Goal: Task Accomplishment & Management: Complete application form

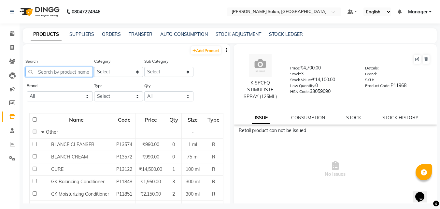
click at [60, 70] on input "text" at bounding box center [58, 72] width 67 height 10
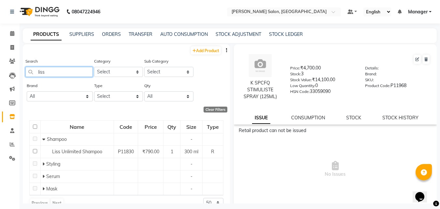
type input "liss"
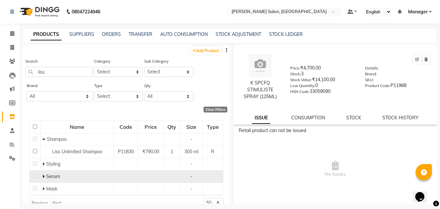
click at [44, 176] on icon at bounding box center [43, 176] width 2 height 5
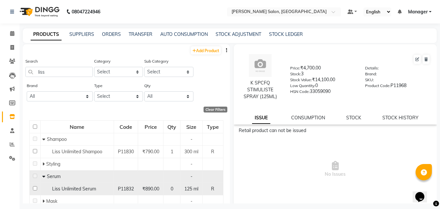
click at [88, 190] on span "Liss Unlimited Serum" at bounding box center [74, 189] width 44 height 6
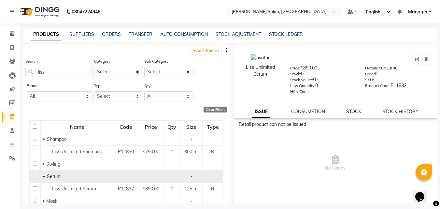
click at [355, 114] on link "STOCK" at bounding box center [353, 111] width 15 height 6
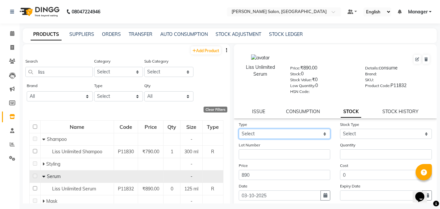
click at [292, 135] on select "Select In Out" at bounding box center [285, 134] width 92 height 10
select select "in"
click at [239, 129] on select "Select In Out" at bounding box center [285, 134] width 92 height 10
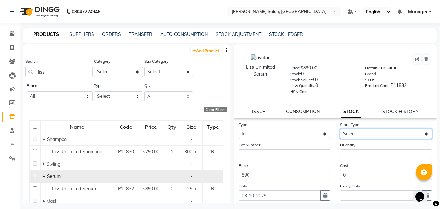
click at [362, 134] on select "Select New Stock Adjustment Return Other" at bounding box center [386, 134] width 92 height 10
select select "new stock"
click at [340, 129] on select "Select New Stock Adjustment Return Other" at bounding box center [386, 134] width 92 height 10
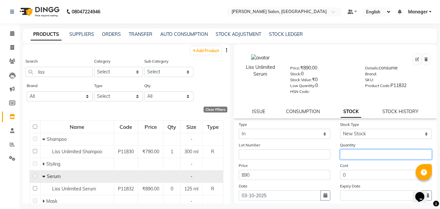
click at [357, 156] on input "number" at bounding box center [386, 154] width 92 height 10
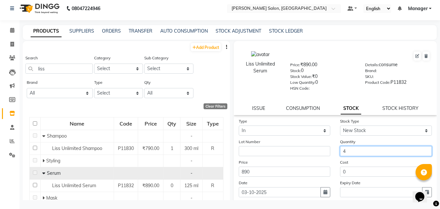
scroll to position [48, 0]
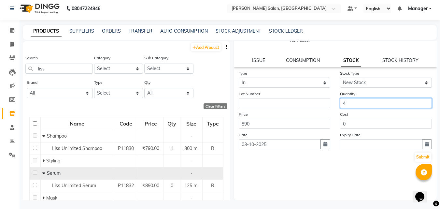
type input "4"
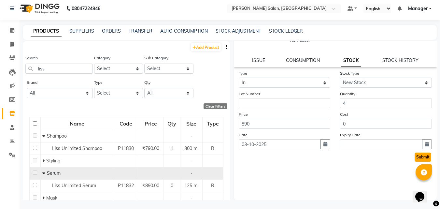
click at [420, 158] on button "Submit" at bounding box center [423, 156] width 17 height 9
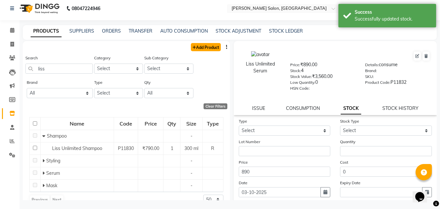
click at [206, 48] on link "Add Product" at bounding box center [206, 47] width 30 height 8
select select "true"
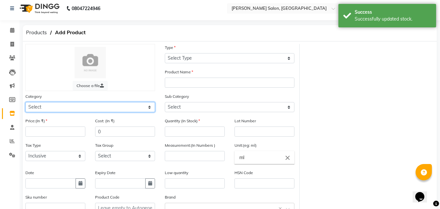
click at [55, 108] on select "Select Hair Skin Makeup Personal Care Appliances [PERSON_NAME] Waxing Disposabl…" at bounding box center [90, 107] width 130 height 10
select select "880301100"
click at [25, 102] on select "Select Hair Skin Makeup Personal Care Appliances [PERSON_NAME] Waxing Disposabl…" at bounding box center [90, 107] width 130 height 10
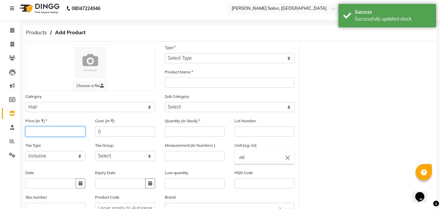
click at [48, 130] on input "number" at bounding box center [55, 131] width 60 height 10
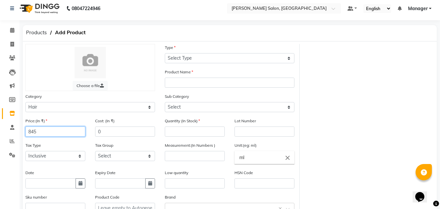
type input "845"
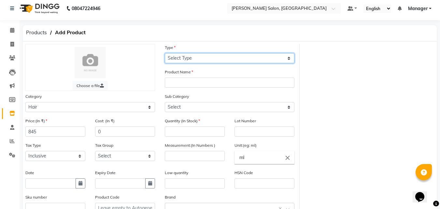
click at [202, 60] on select "Select Type Both Retail Consumable" at bounding box center [230, 58] width 130 height 10
select select "R"
click at [165, 53] on select "Select Type Both Retail Consumable" at bounding box center [230, 58] width 130 height 10
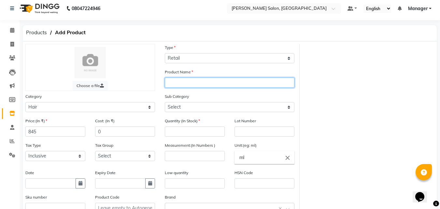
click at [201, 84] on input "text" at bounding box center [230, 83] width 130 height 10
type input "Absolut Repair Shampoo"
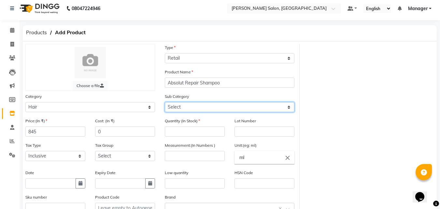
click at [194, 108] on select "Select Shampoo Conditioner Cream Styling Oil Serum Color Appliances Treatment M…" at bounding box center [230, 107] width 130 height 10
select select "880301101"
click at [165, 102] on select "Select Shampoo Conditioner Cream Styling Oil Serum Color Appliances Treatment M…" at bounding box center [230, 107] width 130 height 10
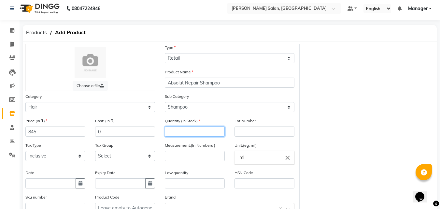
click at [184, 133] on input "number" at bounding box center [195, 131] width 60 height 10
type input "2"
click at [181, 157] on input "number" at bounding box center [195, 156] width 60 height 10
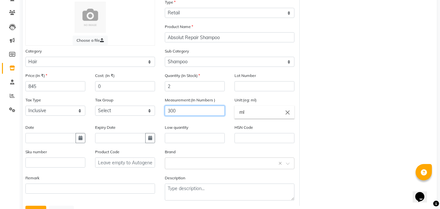
scroll to position [77, 0]
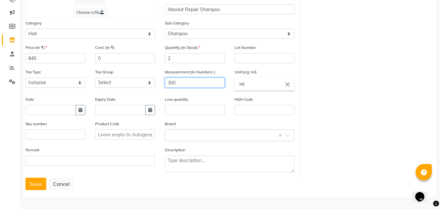
type input "300"
click at [80, 110] on icon "button" at bounding box center [80, 109] width 4 height 5
select select "10"
select select "2025"
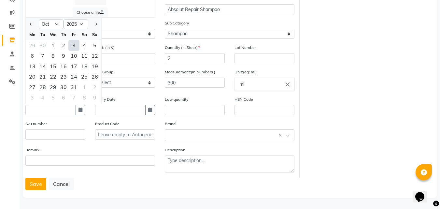
click at [74, 45] on div "3" at bounding box center [74, 45] width 10 height 10
type input "03-10-2025"
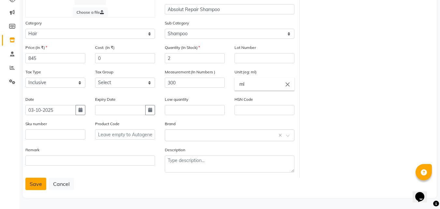
click at [37, 183] on button "Save" at bounding box center [35, 183] width 21 height 12
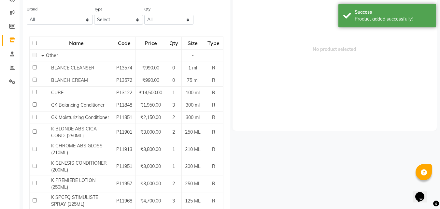
scroll to position [4, 0]
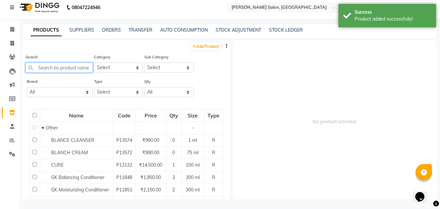
click at [57, 68] on input "text" at bounding box center [58, 68] width 67 height 10
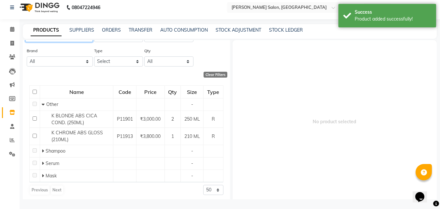
scroll to position [33, 0]
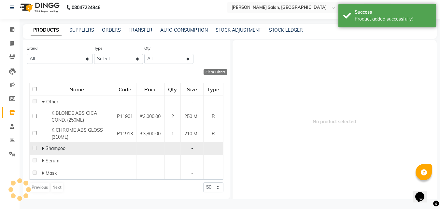
click at [43, 148] on icon at bounding box center [43, 148] width 2 height 5
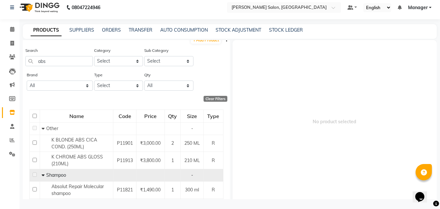
scroll to position [0, 0]
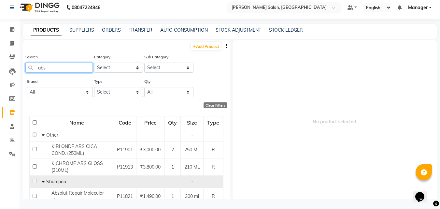
click at [65, 68] on input "abs" at bounding box center [58, 68] width 67 height 10
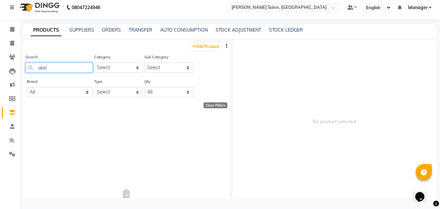
type input "abs"
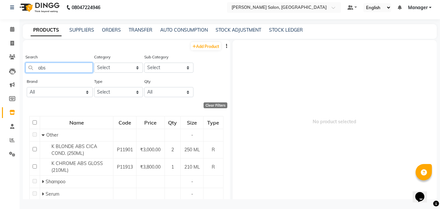
scroll to position [33, 0]
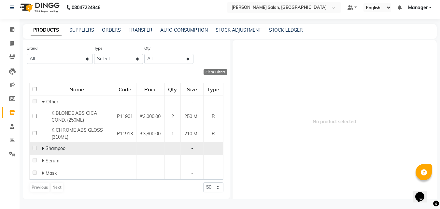
click at [43, 148] on icon at bounding box center [43, 148] width 2 height 5
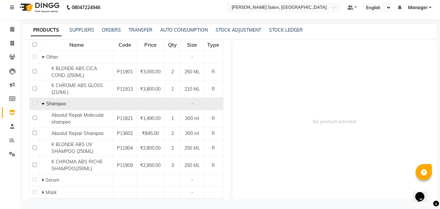
scroll to position [97, 0]
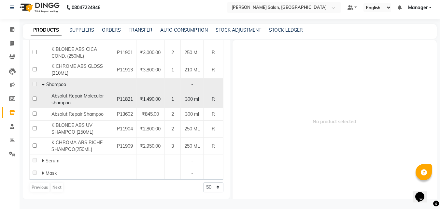
click at [93, 96] on span "Absolut Repair Molecular shampoo" at bounding box center [77, 99] width 52 height 13
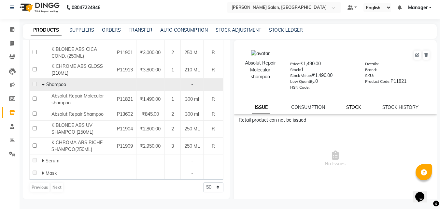
click at [351, 109] on link "STOCK" at bounding box center [353, 107] width 15 height 6
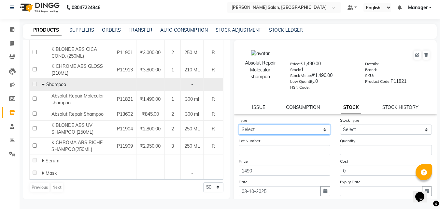
click at [280, 125] on select "Select In Out" at bounding box center [285, 129] width 92 height 10
select select "in"
click at [239, 124] on select "Select In Out" at bounding box center [285, 129] width 92 height 10
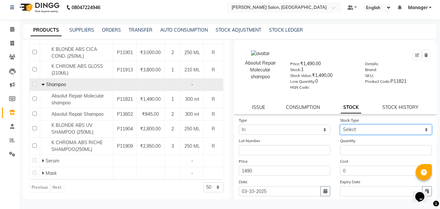
click at [368, 130] on select "Select New Stock Adjustment Return Other" at bounding box center [386, 129] width 92 height 10
select select "new stock"
click at [340, 124] on select "Select New Stock Adjustment Return Other" at bounding box center [386, 129] width 92 height 10
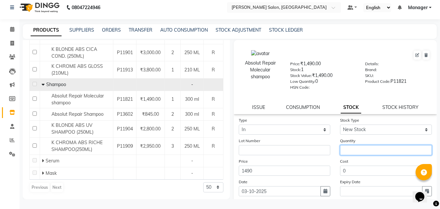
click at [364, 151] on input "number" at bounding box center [386, 150] width 92 height 10
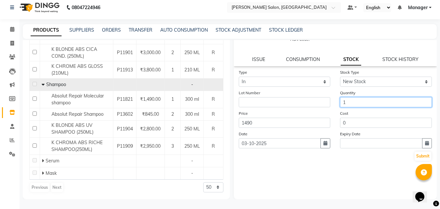
type input "1"
click at [416, 151] on button "Submit" at bounding box center [423, 155] width 17 height 9
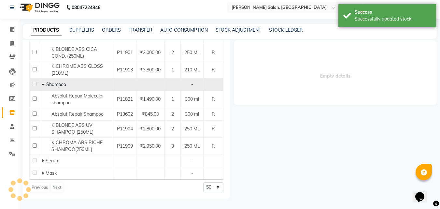
scroll to position [0, 0]
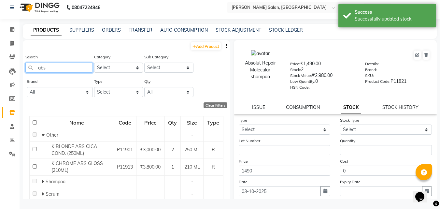
click at [63, 70] on input "abs" at bounding box center [58, 68] width 67 height 10
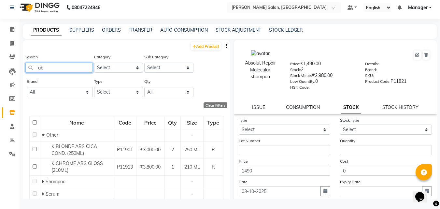
scroll to position [33, 0]
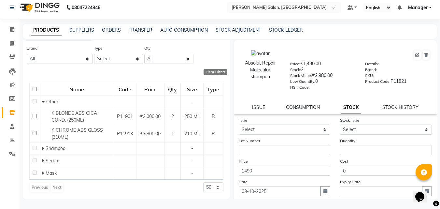
type input "ab"
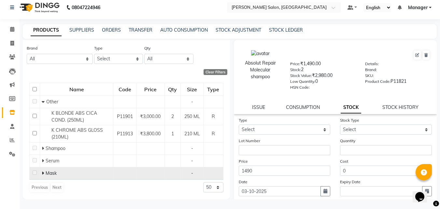
click at [48, 175] on span "Mask" at bounding box center [51, 173] width 11 height 6
click at [43, 174] on icon at bounding box center [43, 173] width 2 height 5
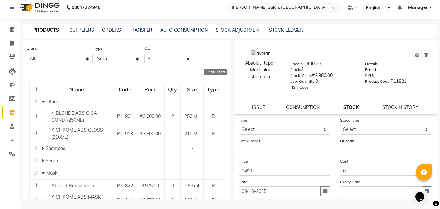
scroll to position [63, 0]
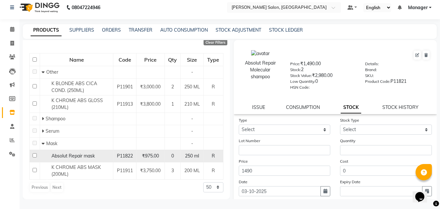
click at [142, 156] on span "₹975.00" at bounding box center [150, 156] width 17 height 6
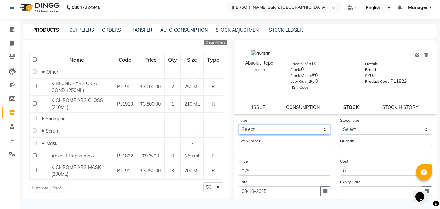
click at [277, 128] on select "Select In Out" at bounding box center [285, 129] width 92 height 10
select select "in"
click at [239, 124] on select "Select In Out" at bounding box center [285, 129] width 92 height 10
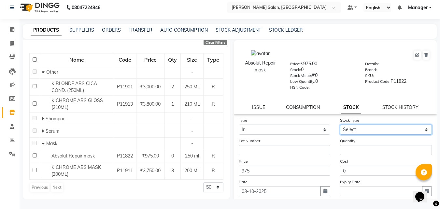
click at [370, 134] on select "Select New Stock Adjustment Return Other" at bounding box center [386, 129] width 92 height 10
select select "new stock"
click at [340, 124] on select "Select New Stock Adjustment Return Other" at bounding box center [386, 129] width 92 height 10
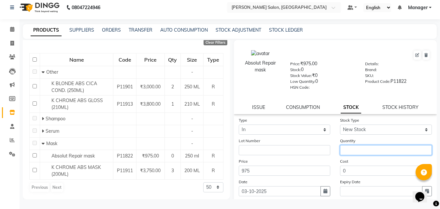
click at [370, 151] on input "number" at bounding box center [386, 150] width 92 height 10
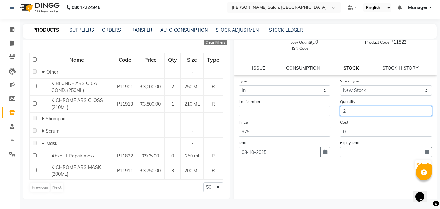
scroll to position [48, 0]
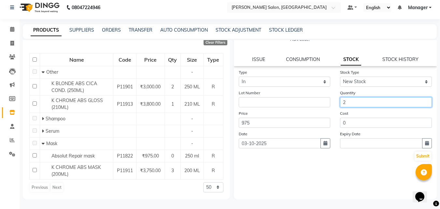
type input "2"
click at [417, 156] on button "Submit" at bounding box center [423, 155] width 17 height 9
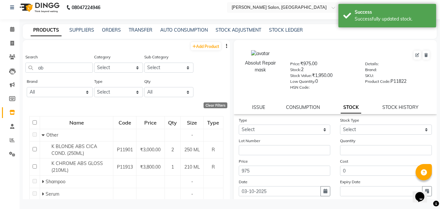
scroll to position [33, 0]
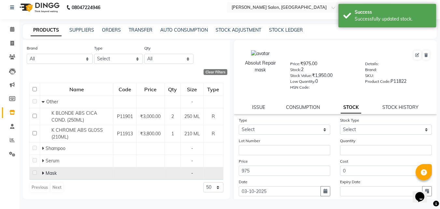
click at [52, 172] on span "Mask" at bounding box center [51, 173] width 11 height 6
click at [49, 174] on span "Mask" at bounding box center [51, 173] width 11 height 6
click at [49, 172] on span "Mask" at bounding box center [51, 173] width 11 height 6
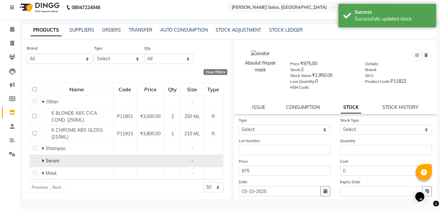
click at [49, 162] on span "Serum" at bounding box center [53, 161] width 14 height 6
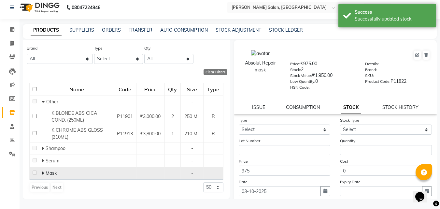
click at [43, 173] on icon at bounding box center [43, 173] width 2 height 5
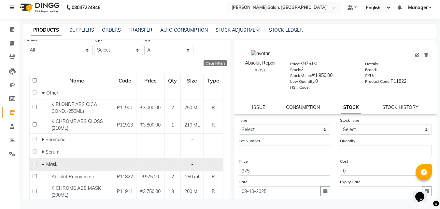
scroll to position [0, 0]
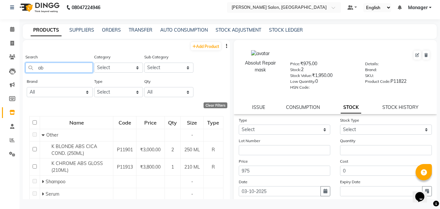
click at [63, 70] on input "ab" at bounding box center [58, 68] width 67 height 10
type input "a"
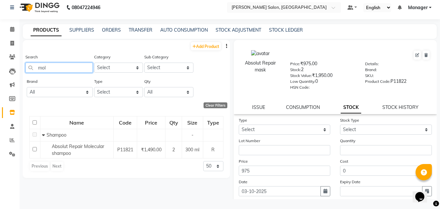
type input "mole"
click at [207, 44] on link "Add Product" at bounding box center [206, 46] width 30 height 8
select select "true"
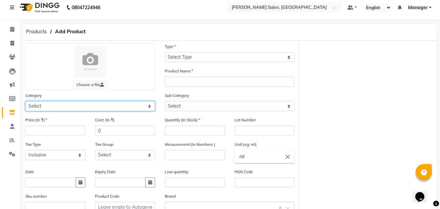
click at [88, 101] on select "Select Hair Skin Makeup Personal Care Appliances [PERSON_NAME] Waxing Disposabl…" at bounding box center [90, 106] width 130 height 10
select select "880301100"
click at [25, 101] on select "Select Hair Skin Makeup Personal Care Appliances [PERSON_NAME] Waxing Disposabl…" at bounding box center [90, 106] width 130 height 10
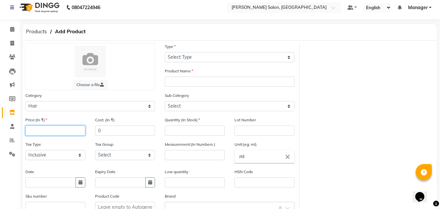
click at [63, 133] on input "number" at bounding box center [55, 130] width 60 height 10
type input "1600"
click at [80, 182] on icon "button" at bounding box center [80, 182] width 4 height 5
select select "10"
select select "2025"
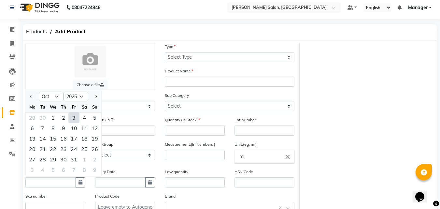
click at [75, 118] on div "3" at bounding box center [74, 117] width 10 height 10
type input "03-10-2025"
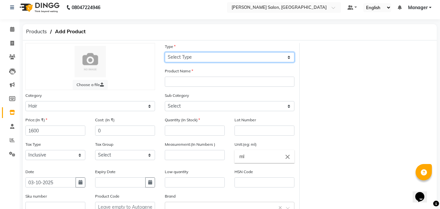
click at [209, 55] on select "Select Type Both Retail Consumable" at bounding box center [230, 57] width 130 height 10
select select "R"
click at [165, 52] on select "Select Type Both Retail Consumable" at bounding box center [230, 57] width 130 height 10
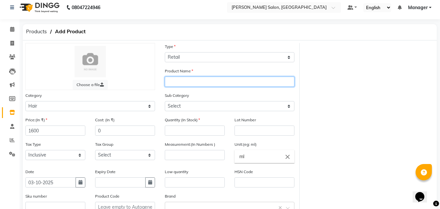
click at [189, 83] on input "text" at bounding box center [230, 82] width 130 height 10
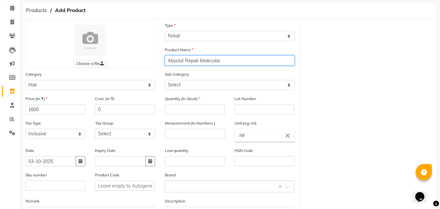
scroll to position [34, 0]
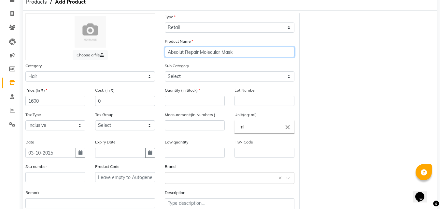
type input "Absolut Repair Molecular Mask"
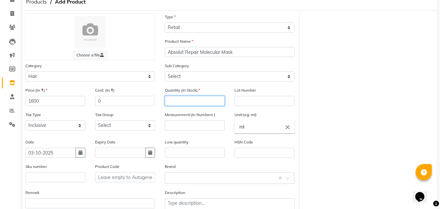
click at [196, 101] on input "number" at bounding box center [195, 101] width 60 height 10
type input "2"
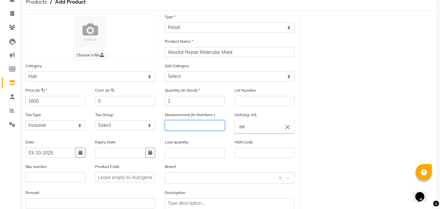
click at [183, 125] on input "number" at bounding box center [195, 125] width 60 height 10
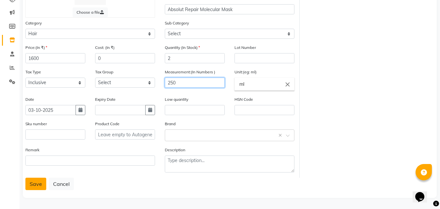
type input "250"
click at [36, 181] on button "Save" at bounding box center [35, 183] width 21 height 12
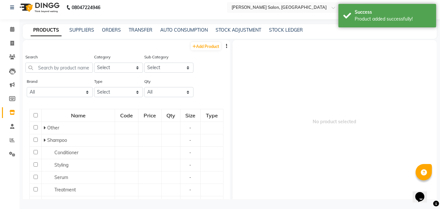
scroll to position [4, 0]
